Goal: Task Accomplishment & Management: Manage account settings

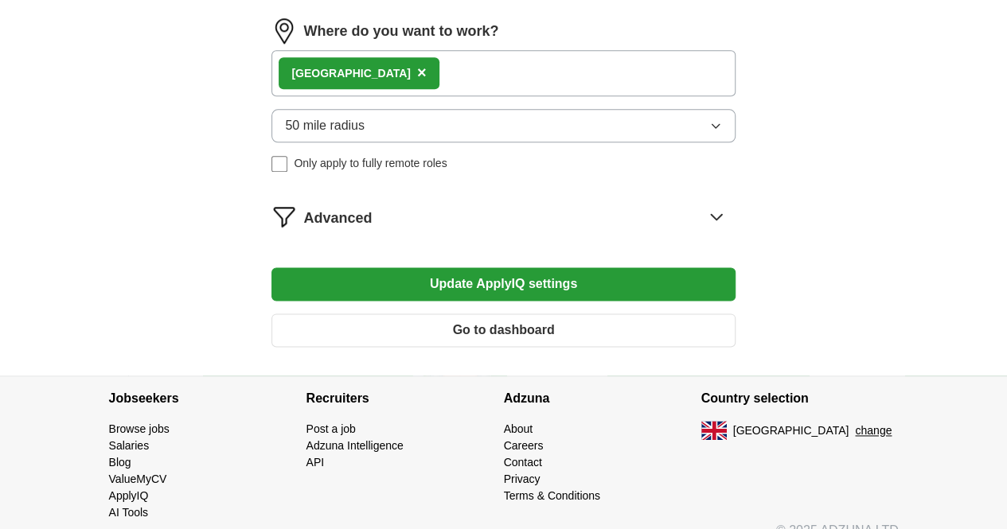
scroll to position [955, 0]
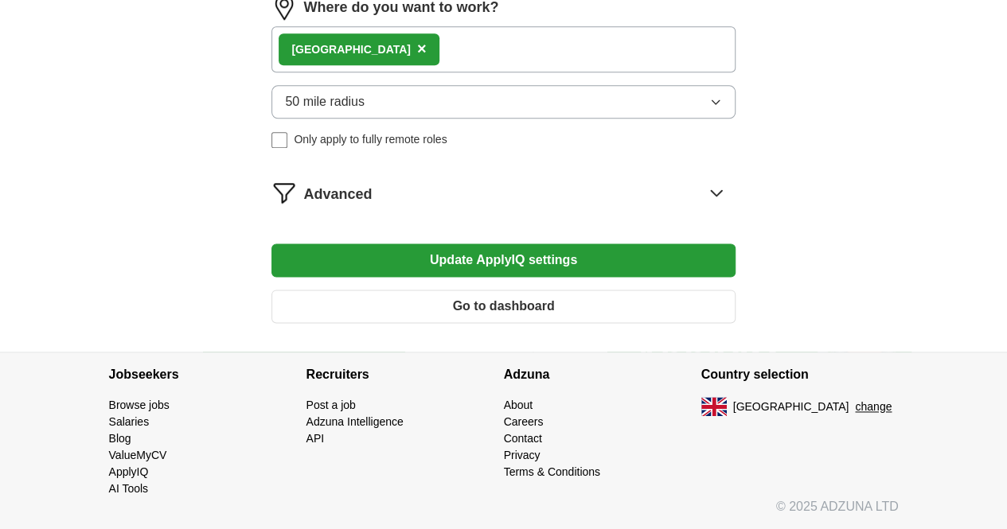
click at [511, 119] on button "50 mile radius" at bounding box center [502, 101] width 463 height 33
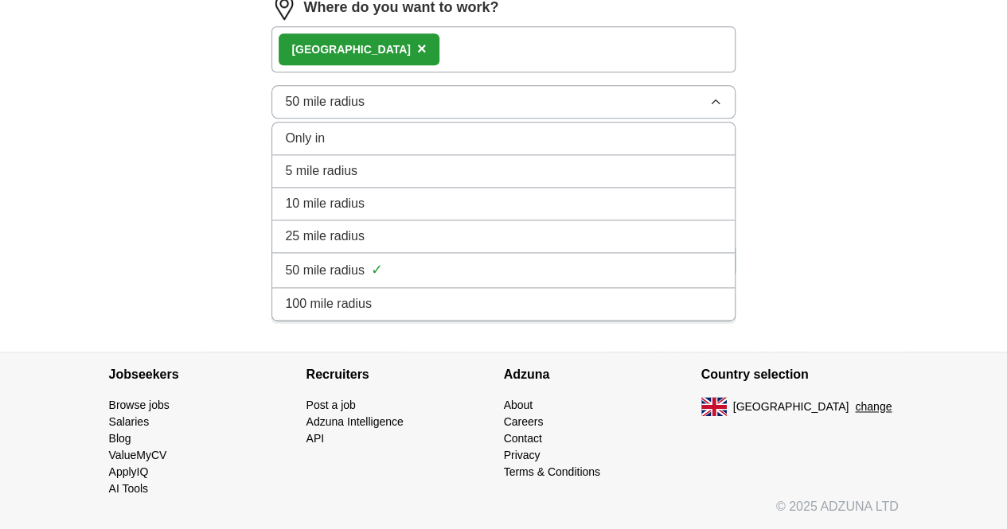
click at [433, 312] on li "100 mile radius" at bounding box center [503, 304] width 462 height 33
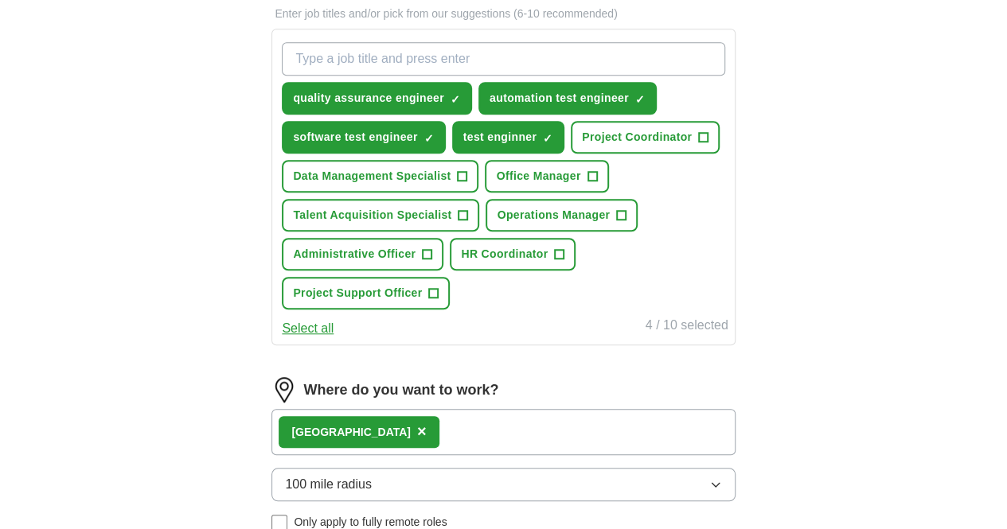
scroll to position [478, 0]
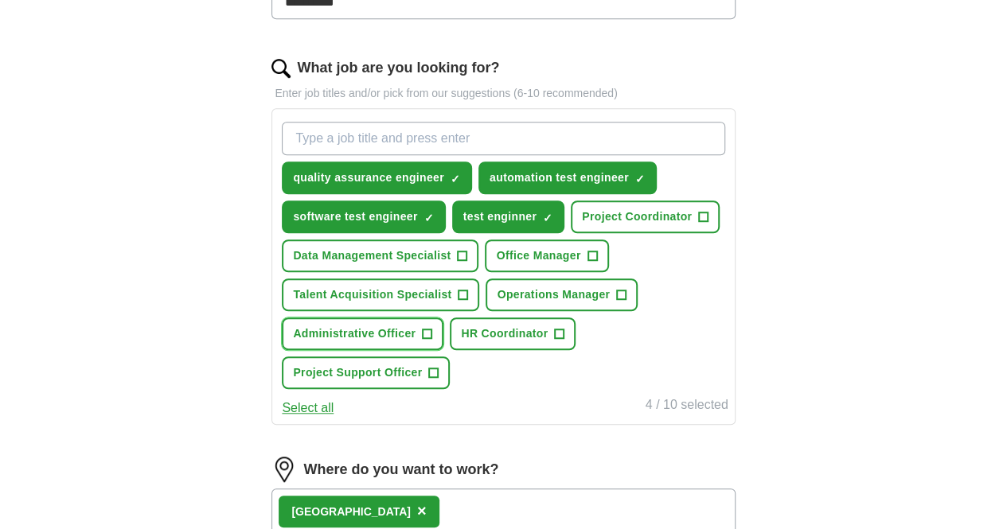
click at [432, 341] on span "+" at bounding box center [428, 334] width 10 height 13
click at [564, 341] on span "+" at bounding box center [560, 334] width 10 height 13
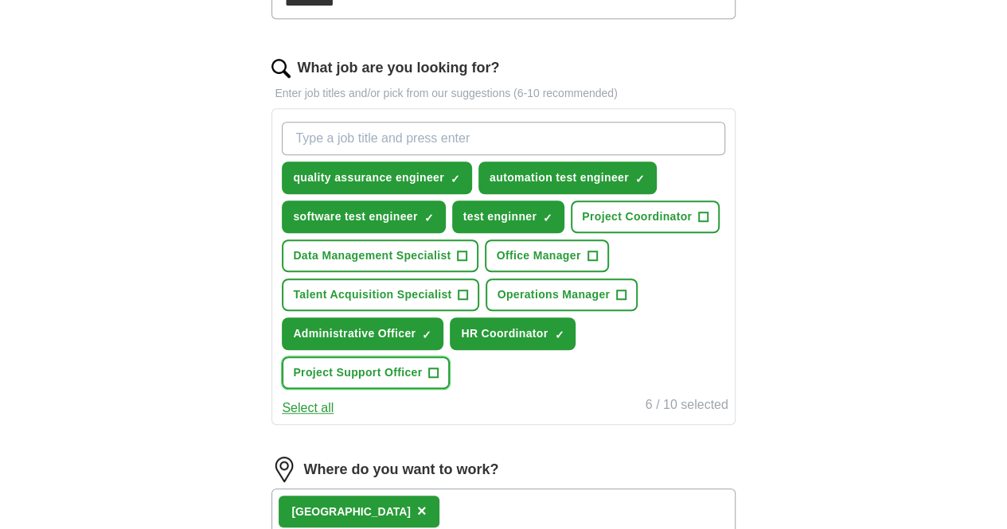
click at [439, 380] on span "+" at bounding box center [434, 373] width 10 height 13
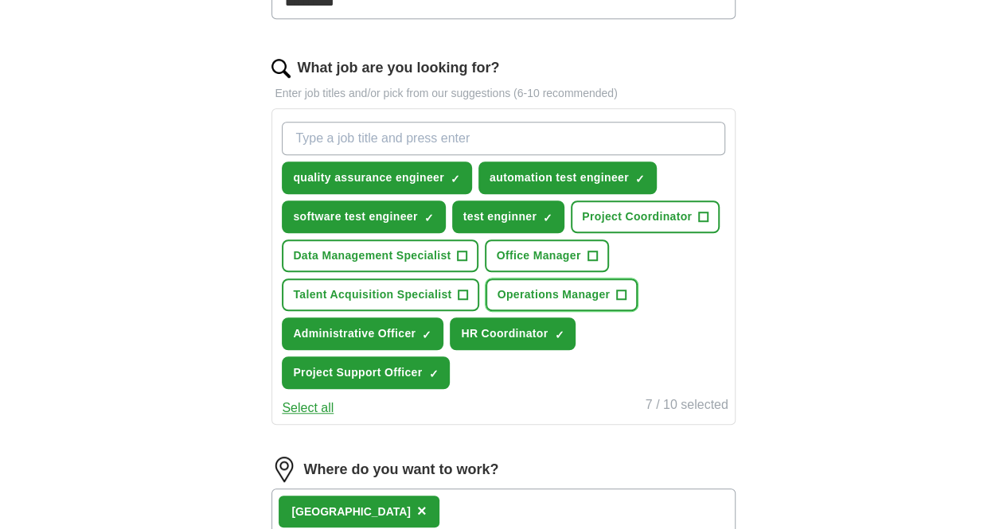
click at [627, 302] on span "+" at bounding box center [622, 295] width 10 height 13
click at [597, 263] on span "+" at bounding box center [593, 256] width 10 height 13
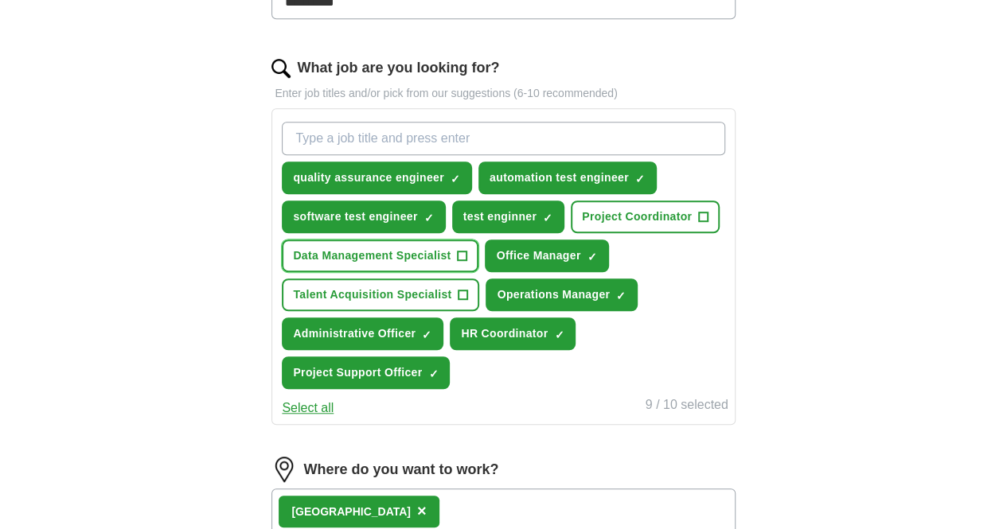
click at [478, 272] on button "Data Management Specialist +" at bounding box center [380, 256] width 197 height 33
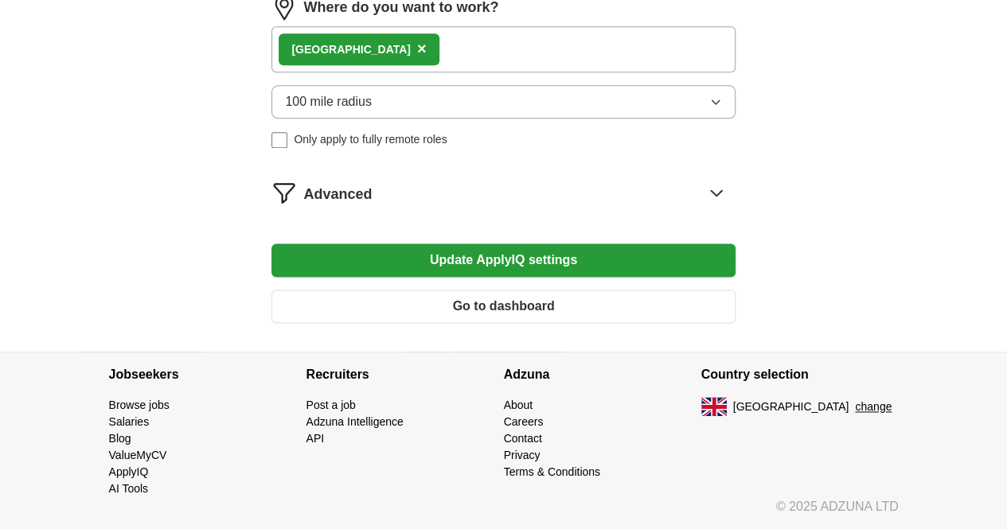
scroll to position [955, 0]
click at [519, 273] on button "Update ApplyIQ settings" at bounding box center [502, 260] width 463 height 33
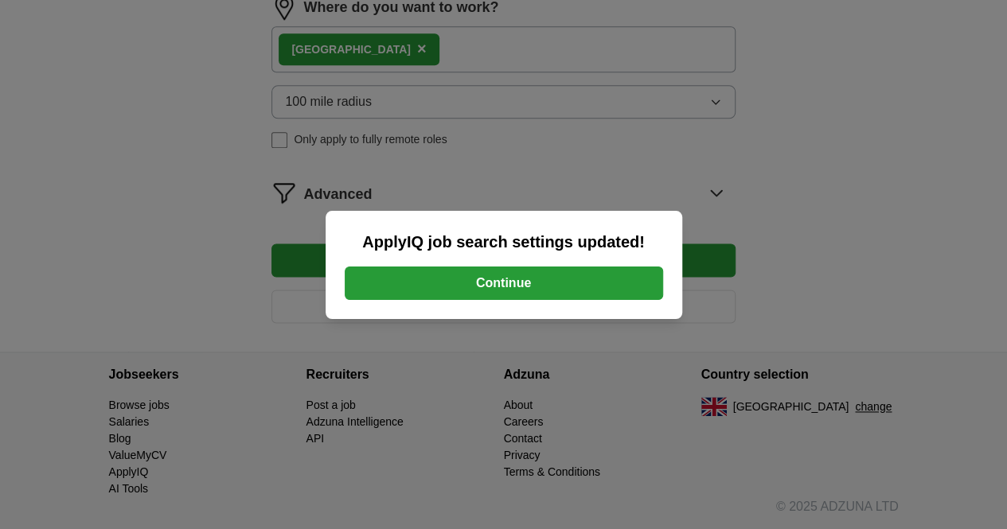
click at [499, 290] on button "Continue" at bounding box center [504, 283] width 318 height 33
